Goal: Task Accomplishment & Management: Manage account settings

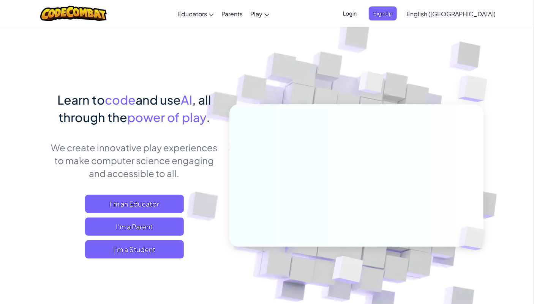
click at [361, 15] on span "Login" at bounding box center [349, 13] width 23 height 14
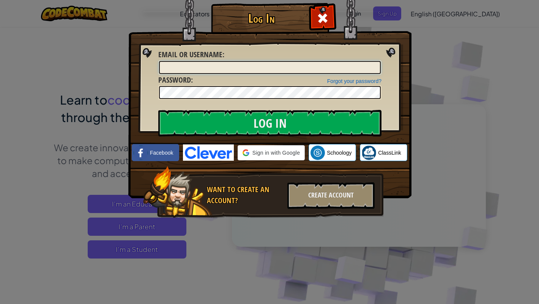
type input "Ayva679"
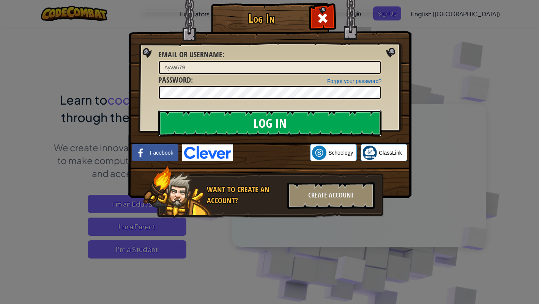
click at [308, 126] on input "Log In" at bounding box center [269, 123] width 223 height 27
